Goal: Information Seeking & Learning: Learn about a topic

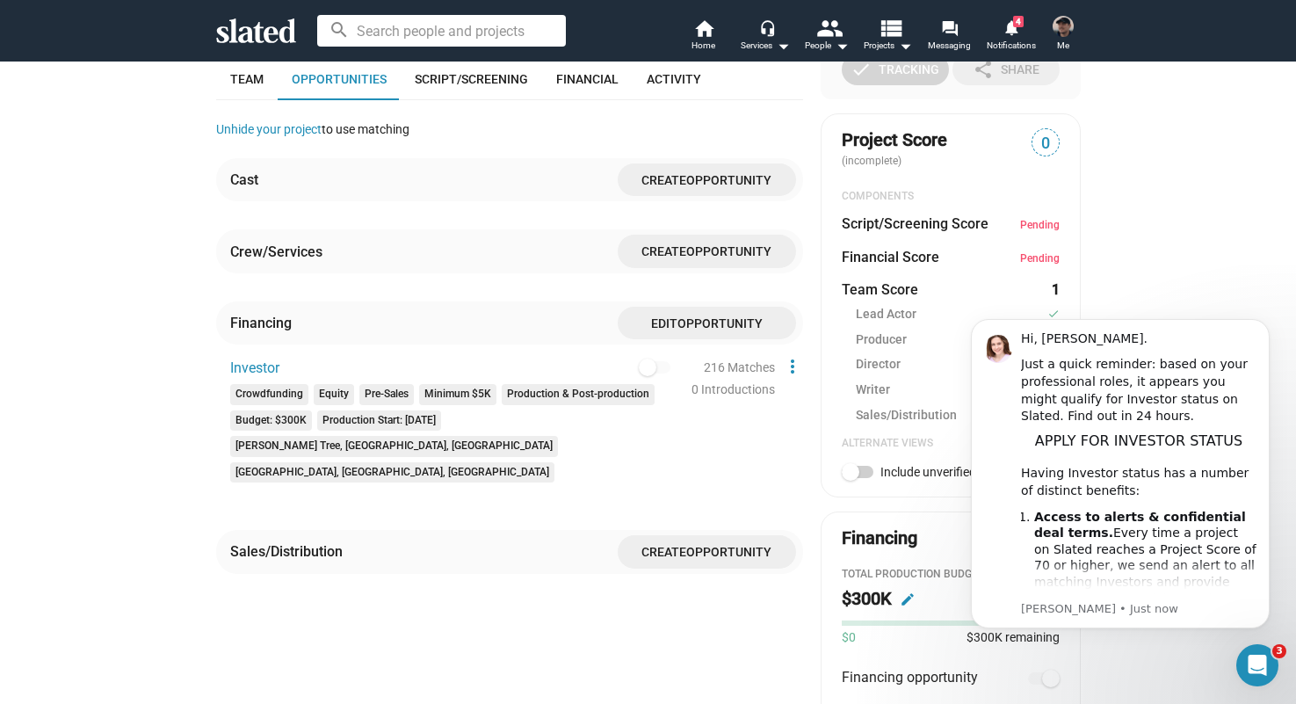
scroll to position [512, 0]
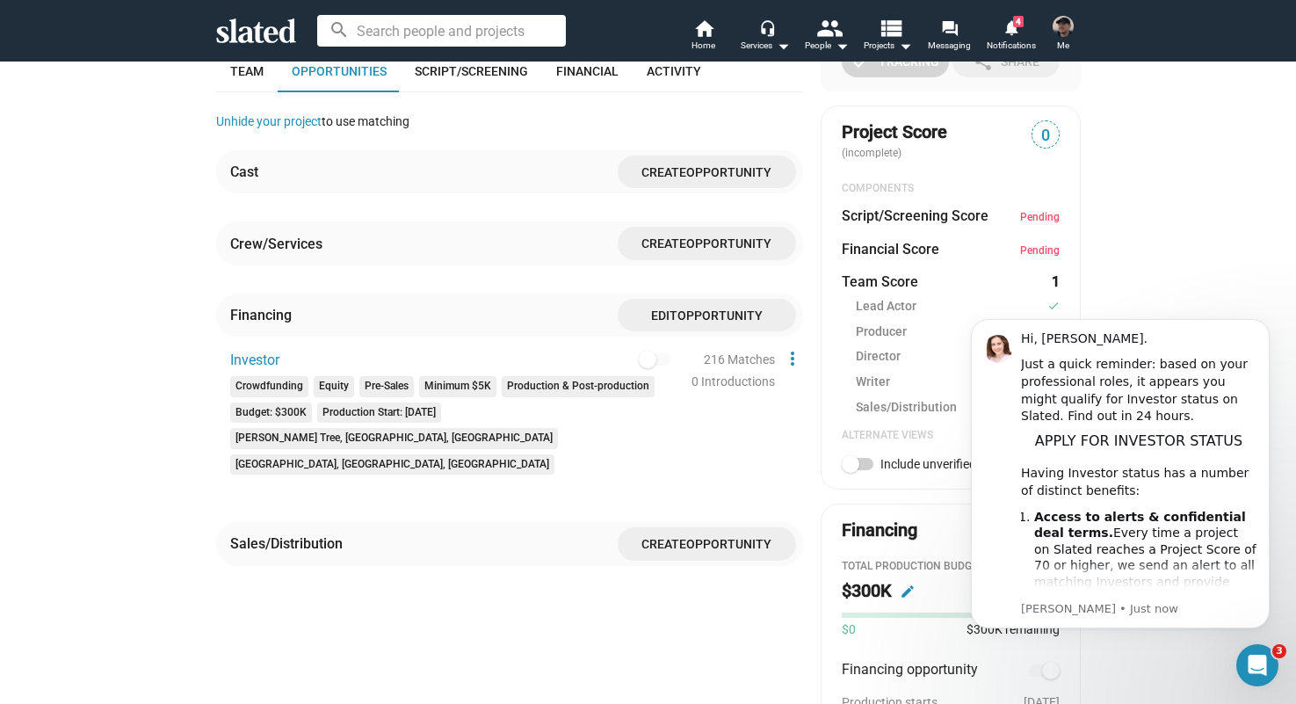
click at [1028, 243] on dd "Pending" at bounding box center [1040, 249] width 40 height 18
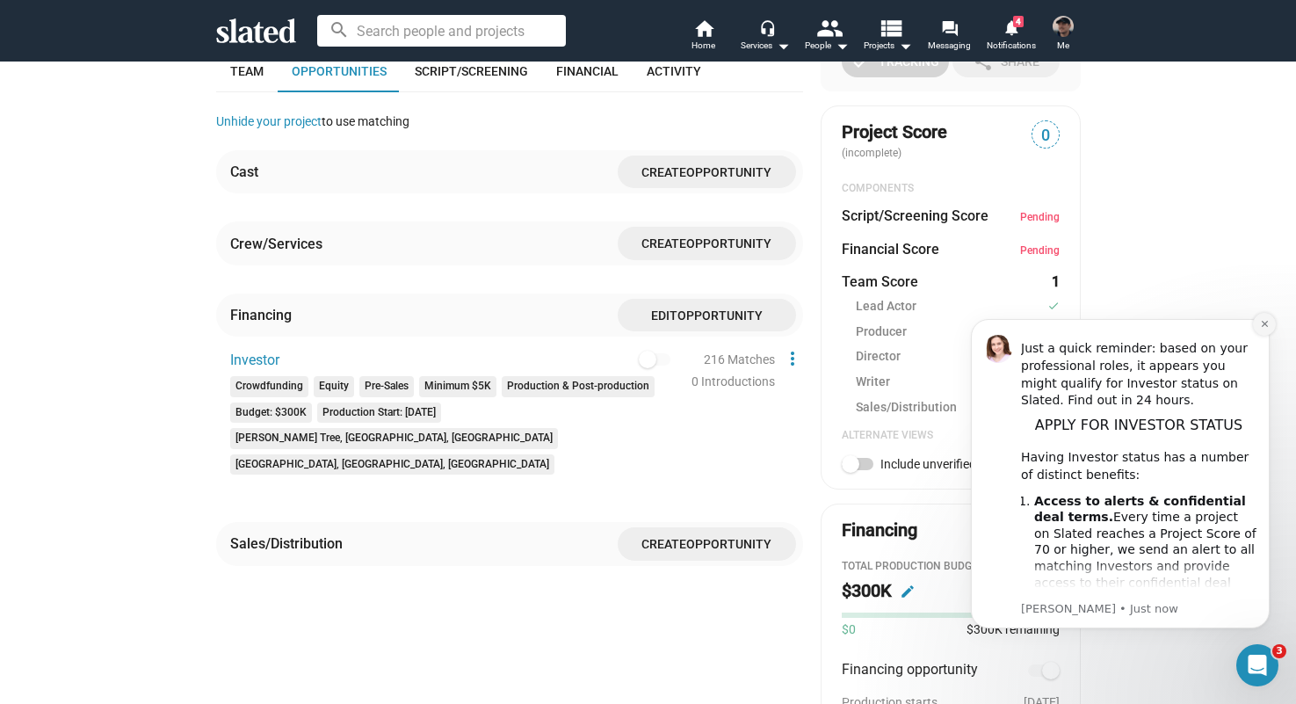
click at [1263, 323] on icon "Dismiss notification" at bounding box center [1265, 324] width 10 height 10
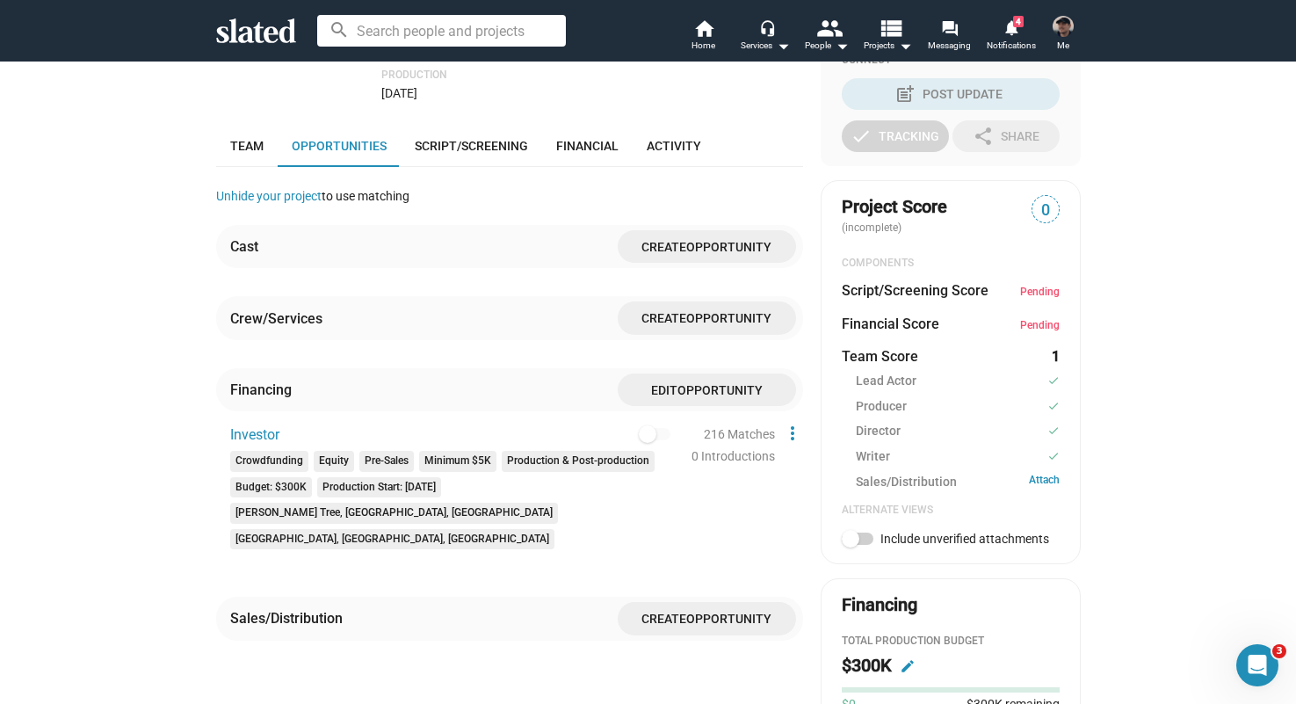
scroll to position [419, 0]
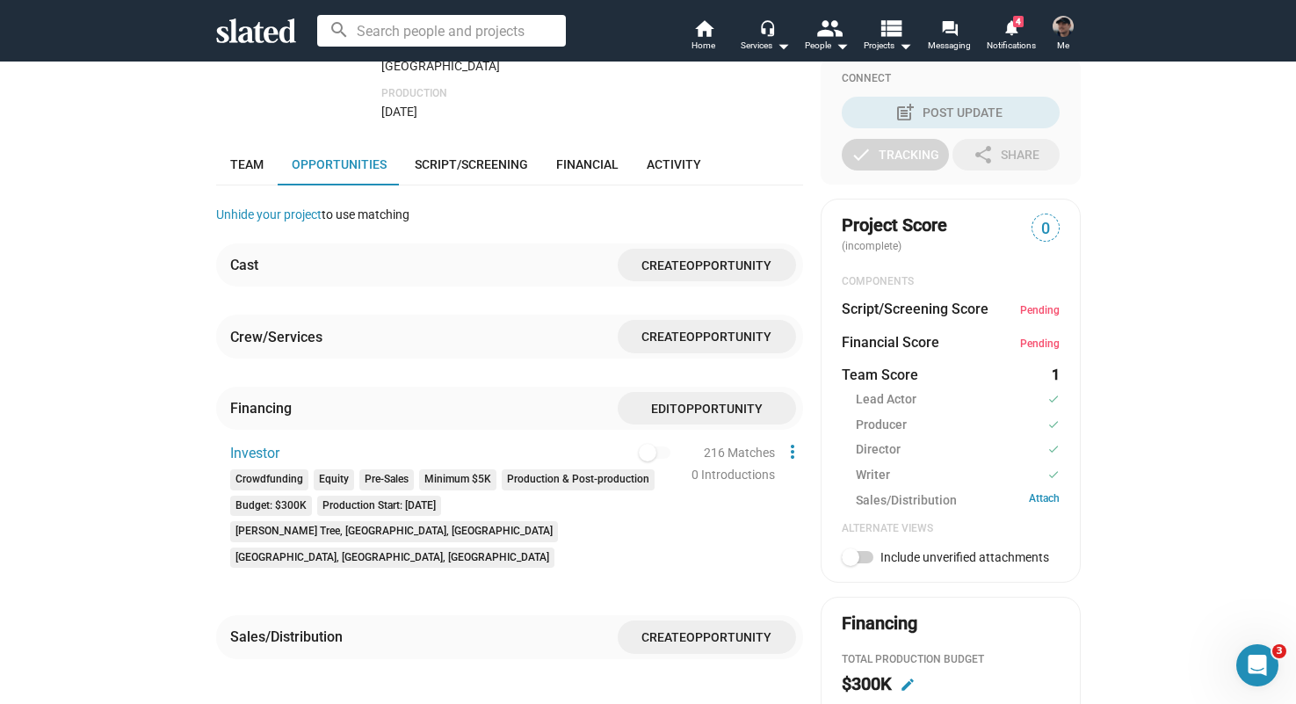
click at [1031, 312] on span "Pending" at bounding box center [1040, 310] width 40 height 12
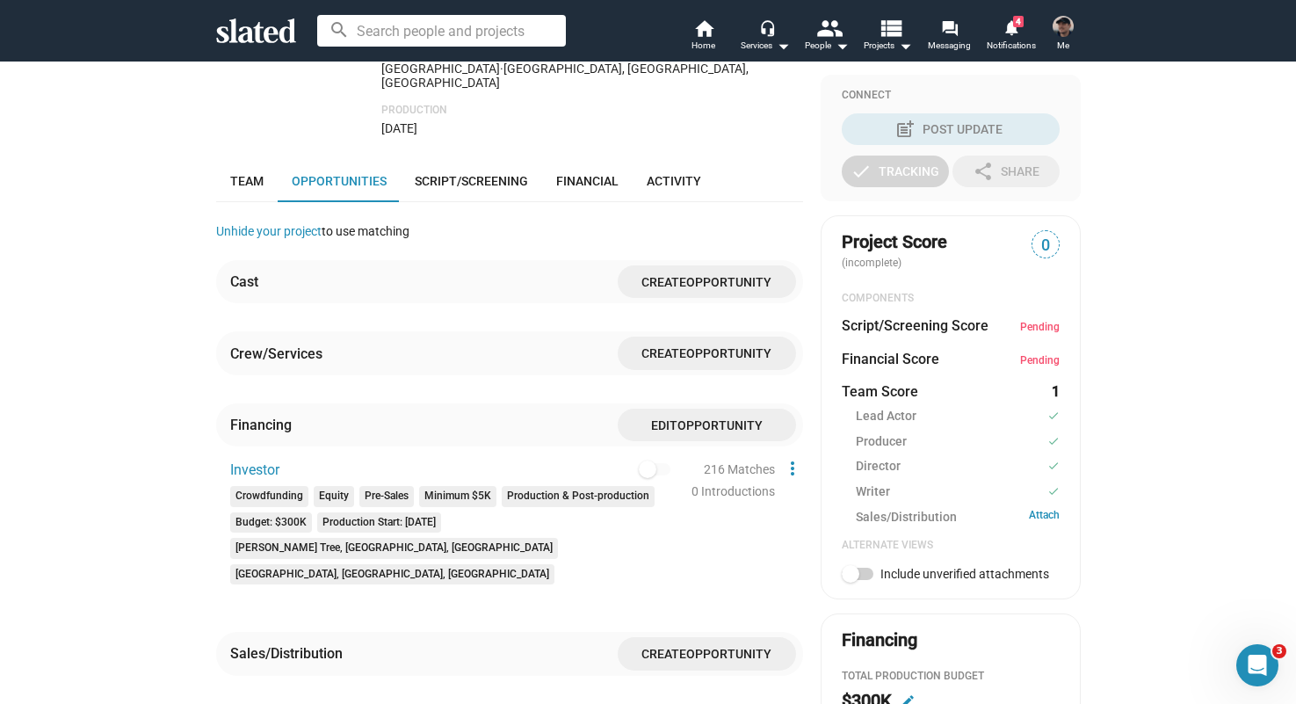
scroll to position [0, 0]
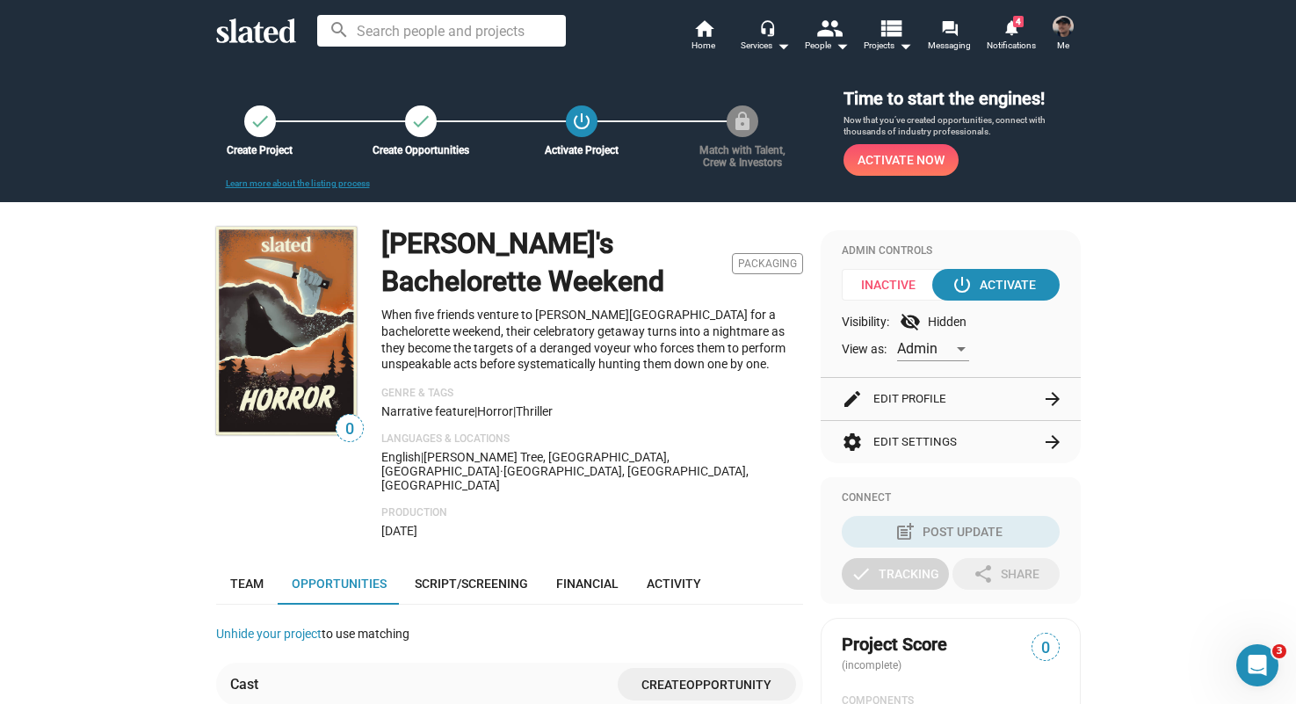
click at [1061, 31] on img at bounding box center [1063, 26] width 21 height 21
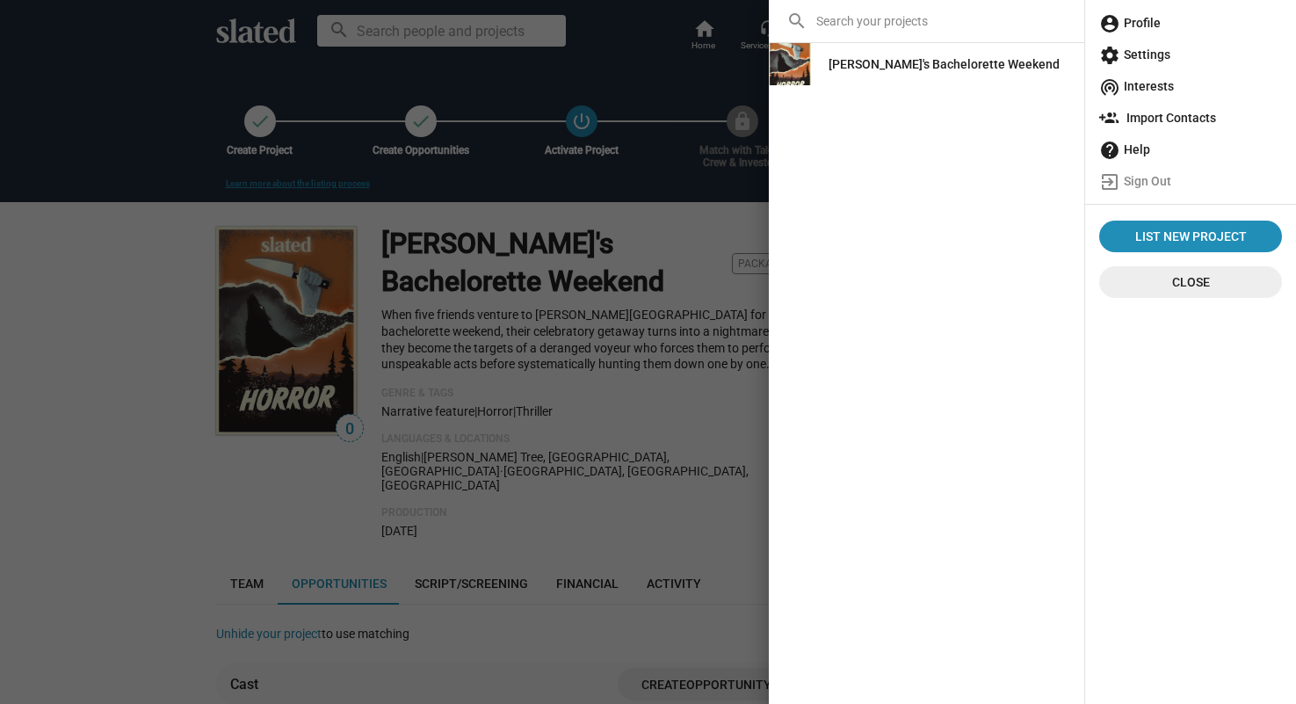
click at [642, 223] on div at bounding box center [648, 352] width 1296 height 704
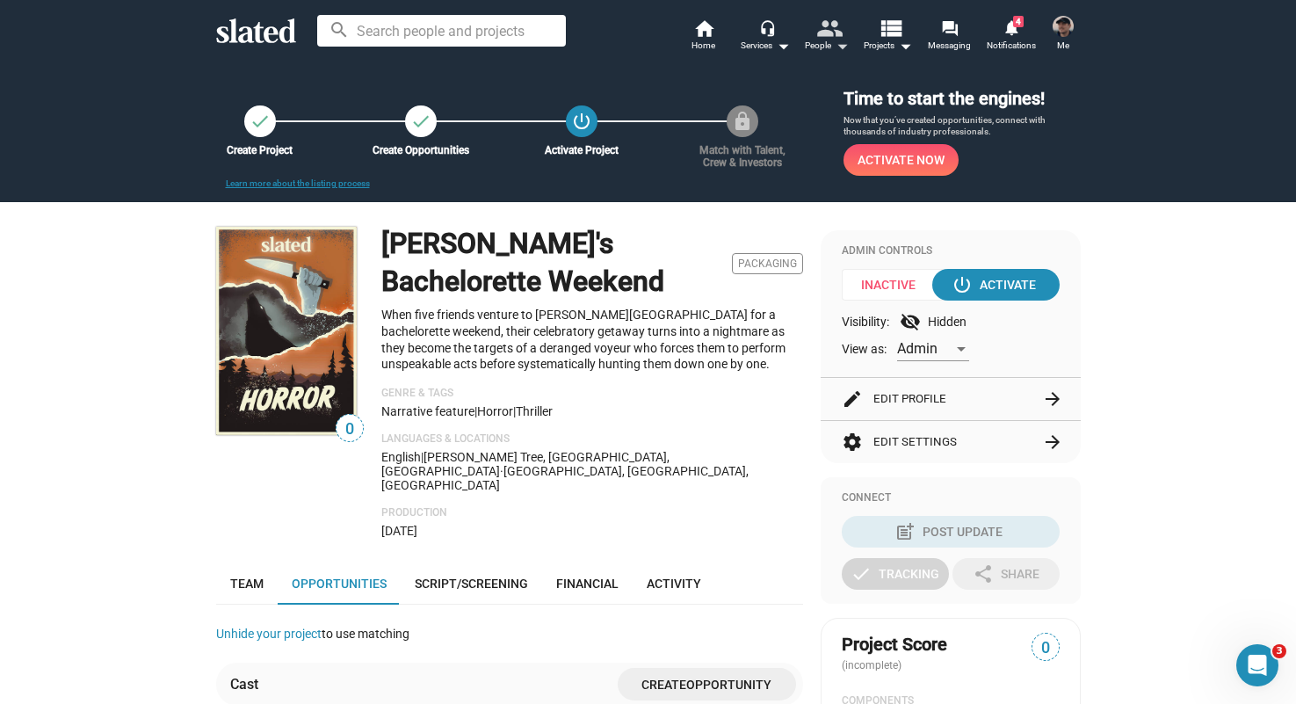
click at [840, 40] on mat-icon "people" at bounding box center [828, 27] width 25 height 25
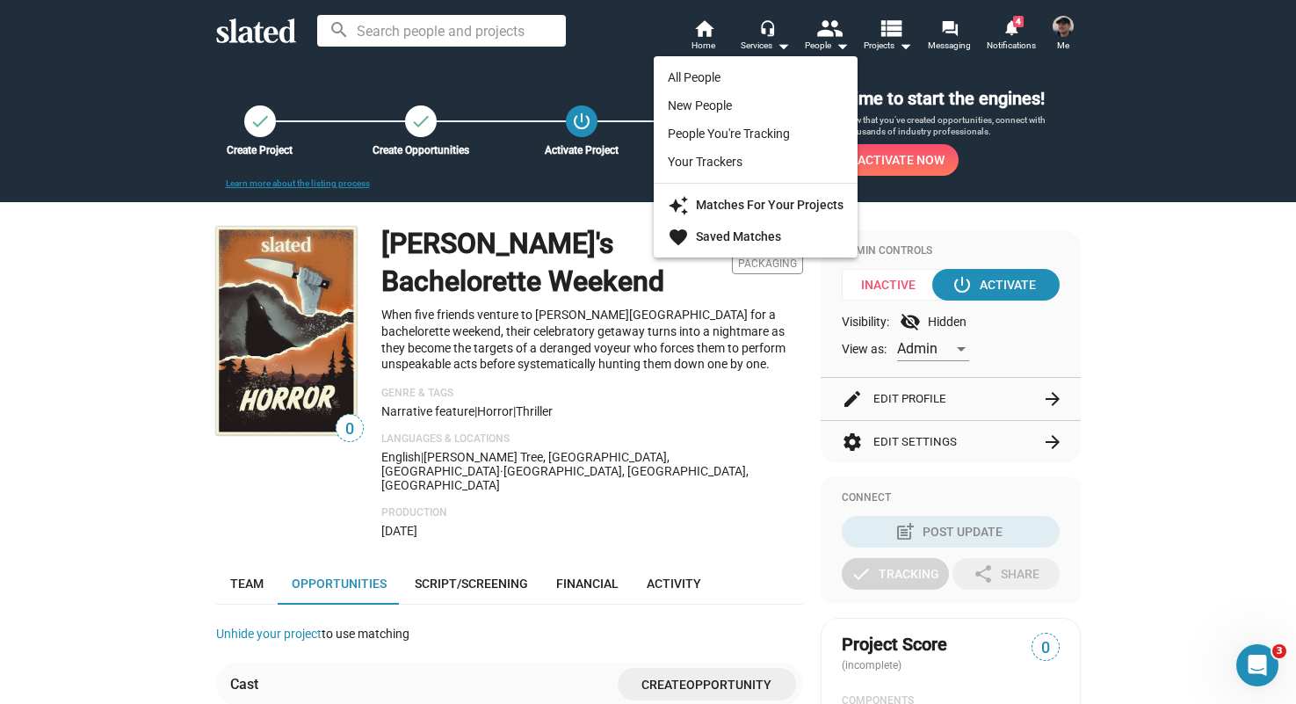
click at [840, 40] on div at bounding box center [648, 352] width 1296 height 704
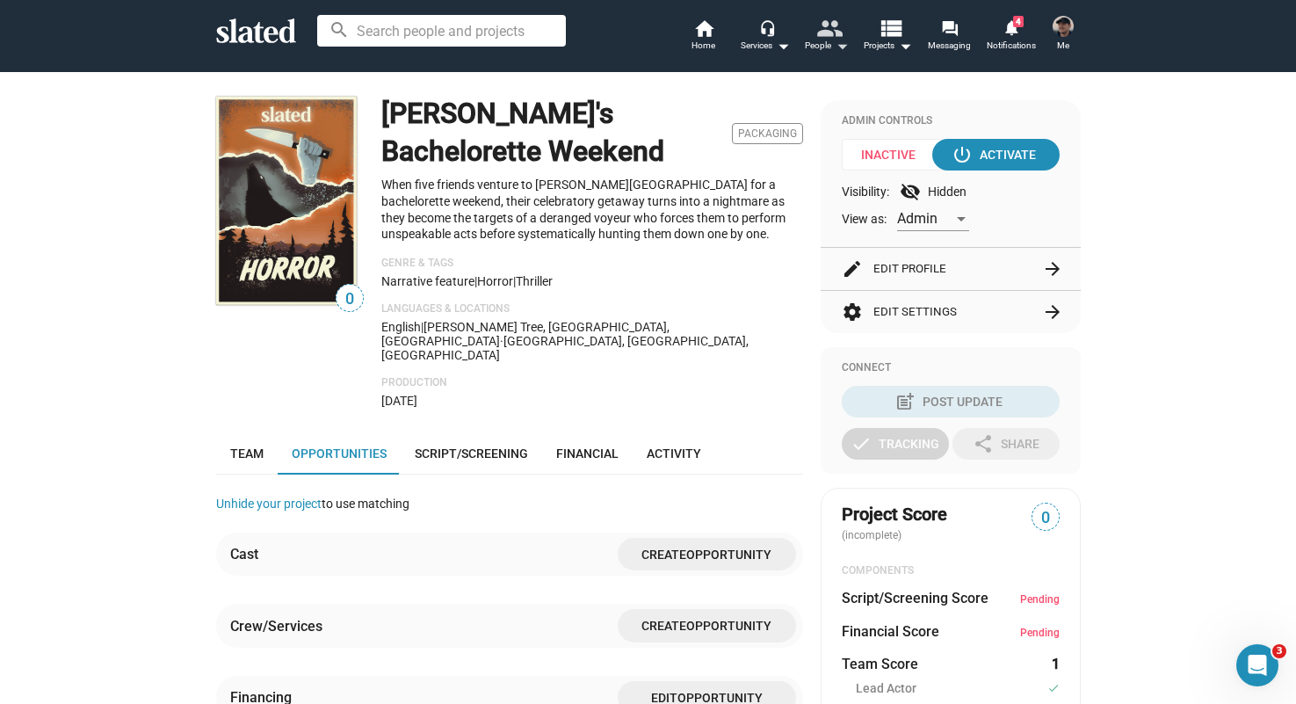
scroll to position [152, 0]
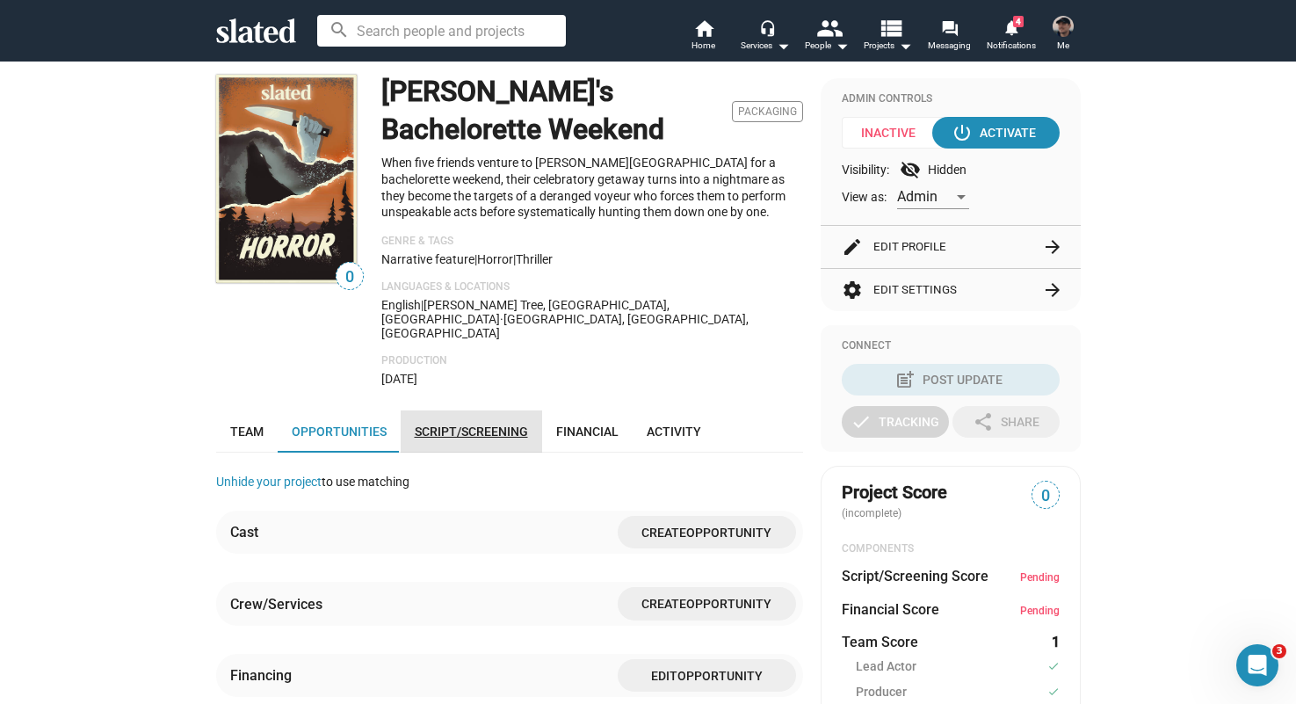
click at [474, 425] on span "Script/Screening" at bounding box center [471, 432] width 113 height 14
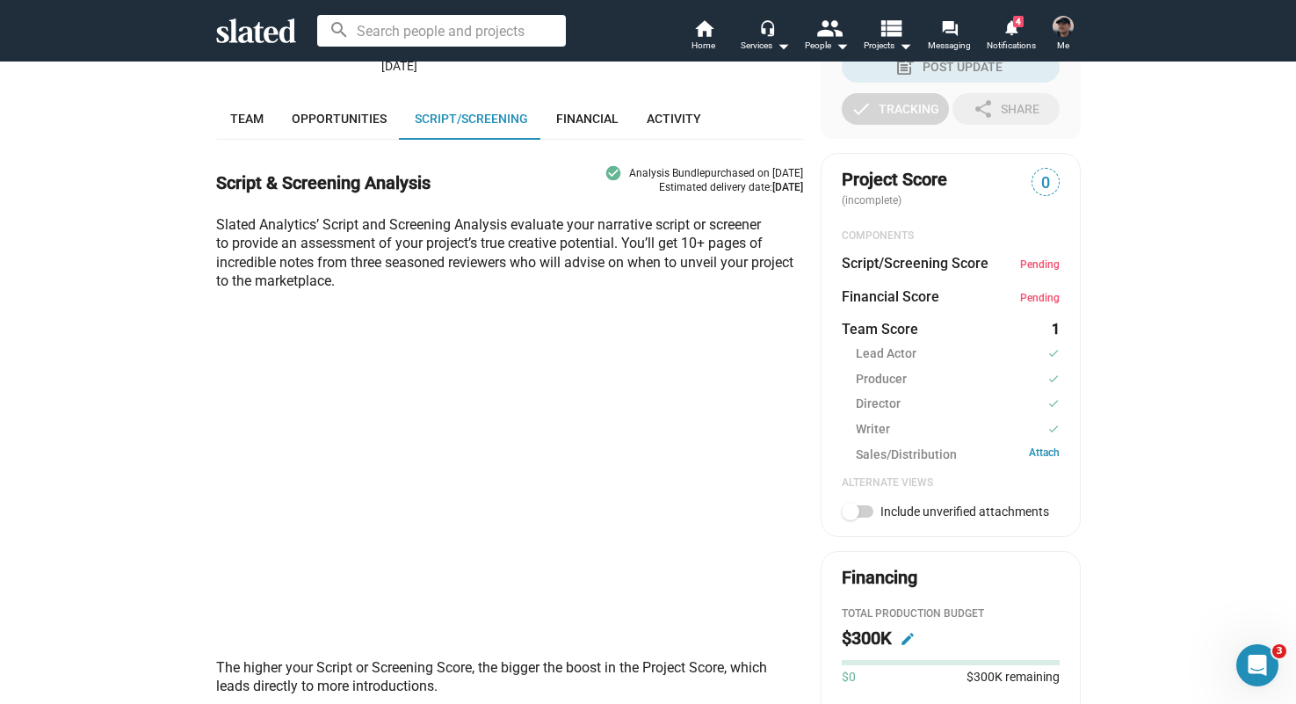
scroll to position [475, 0]
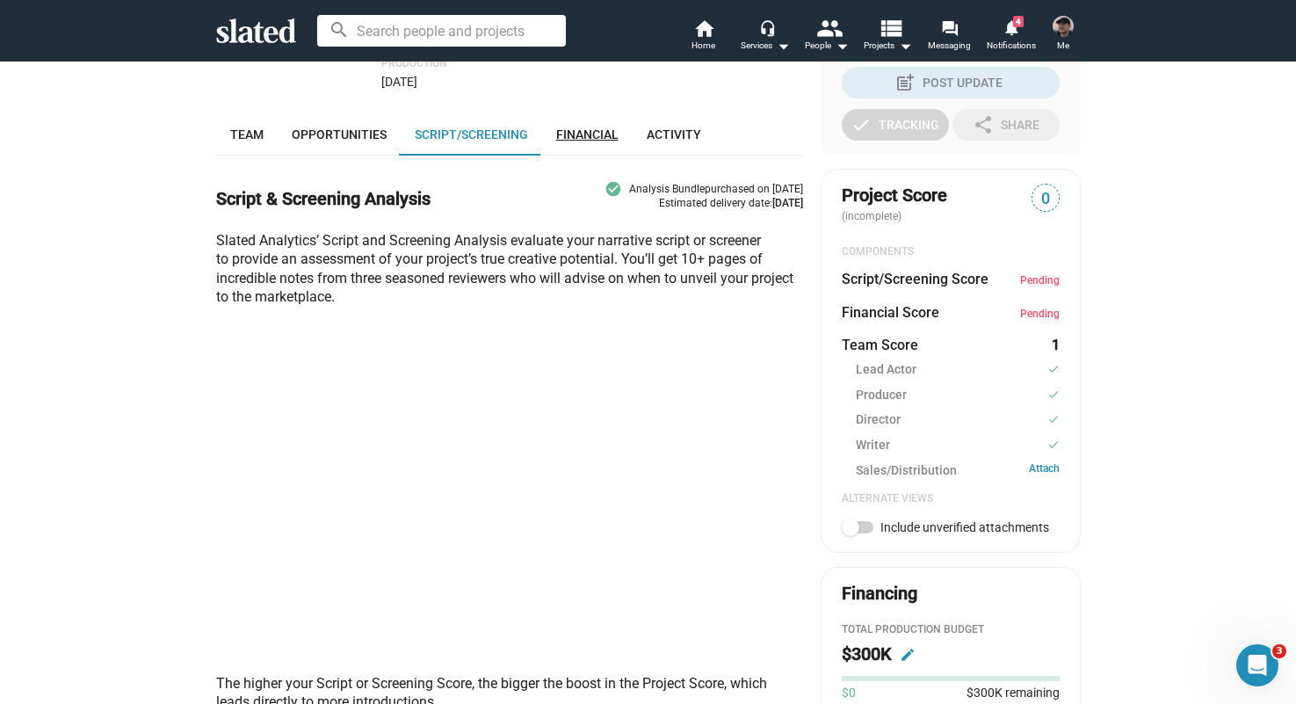
click at [566, 119] on link "Financial" at bounding box center [587, 134] width 91 height 42
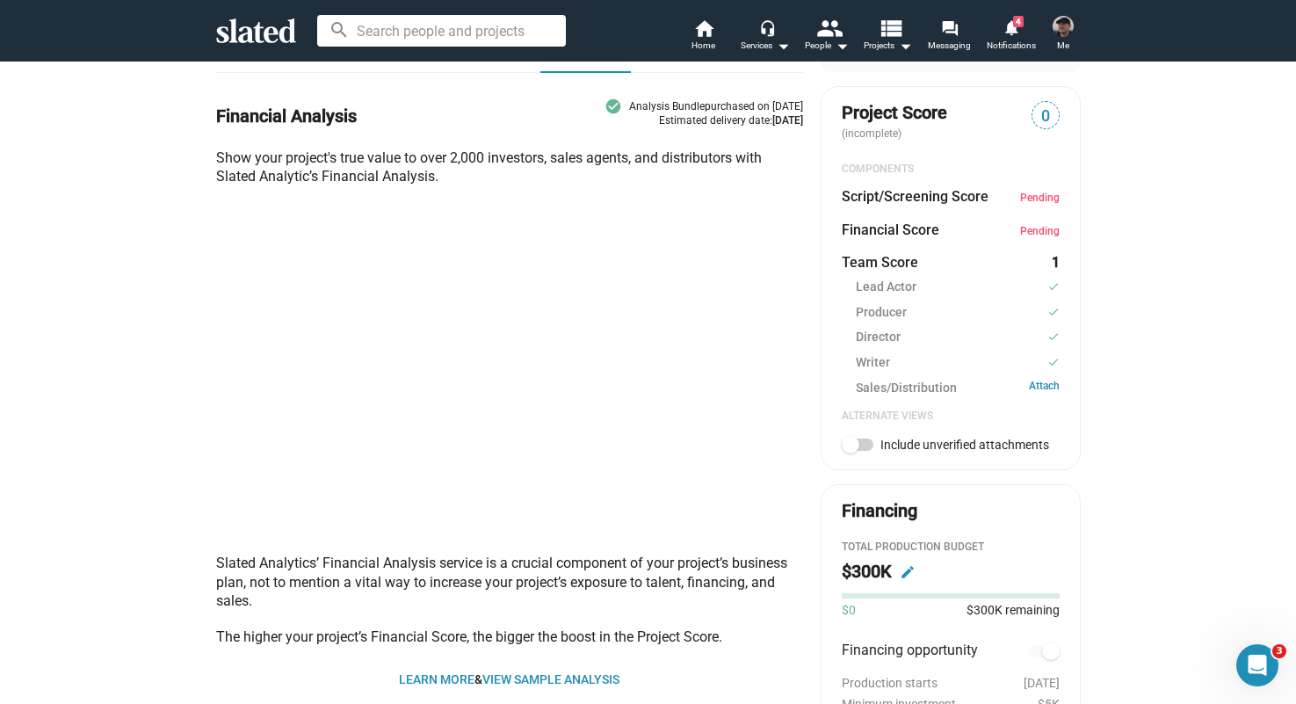
scroll to position [429, 0]
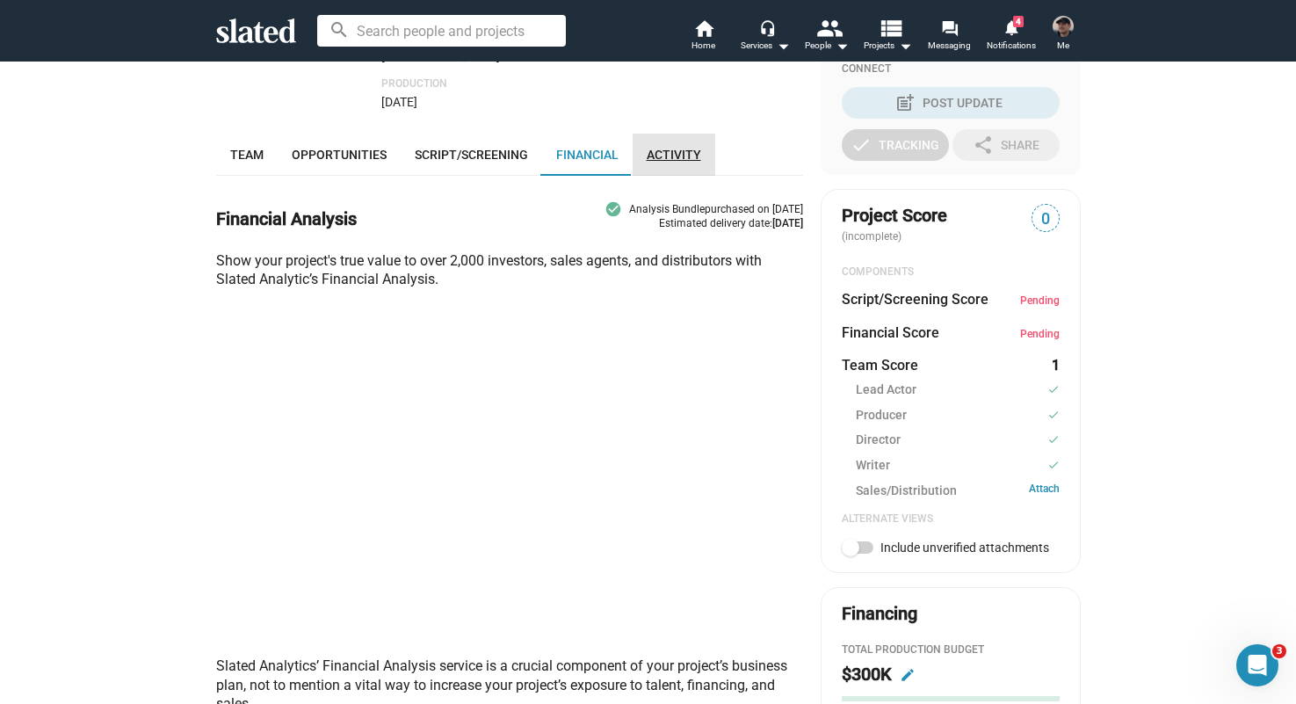
click at [685, 140] on link "Activity" at bounding box center [674, 155] width 83 height 42
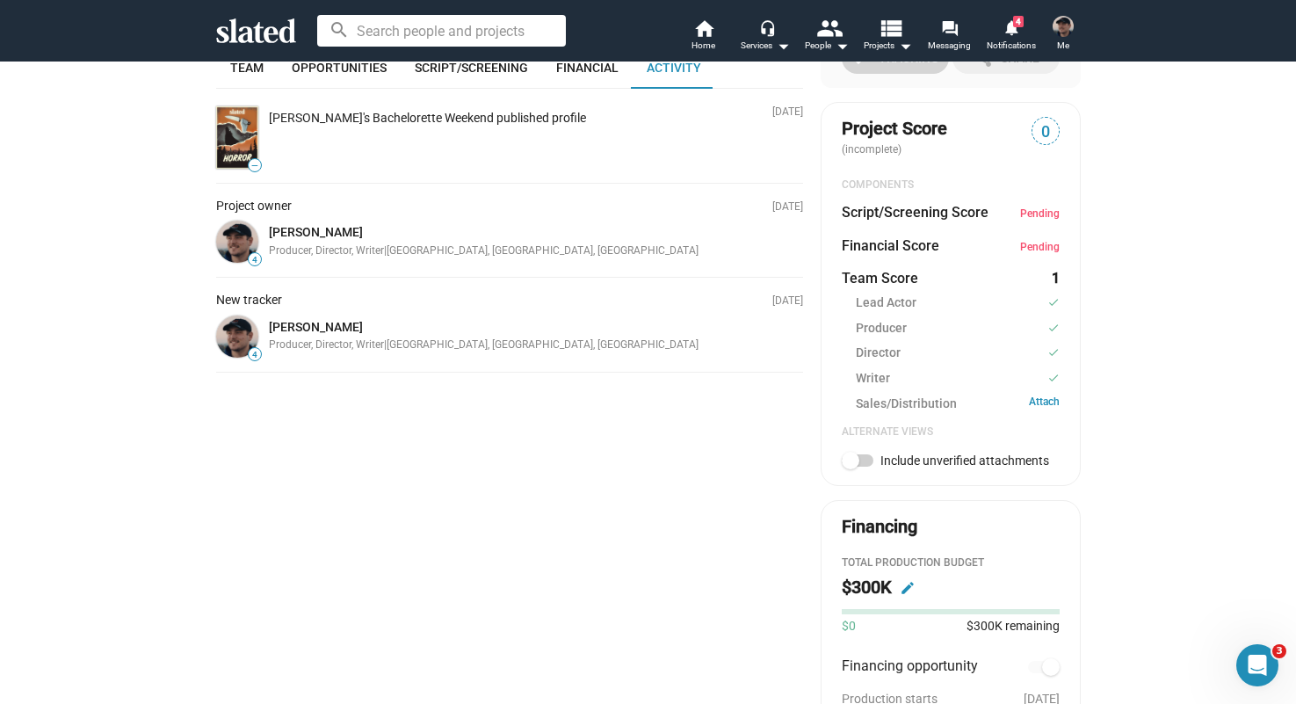
scroll to position [517, 0]
